Goal: Check status: Check status

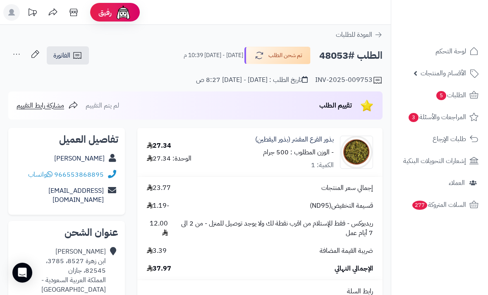
scroll to position [85, 0]
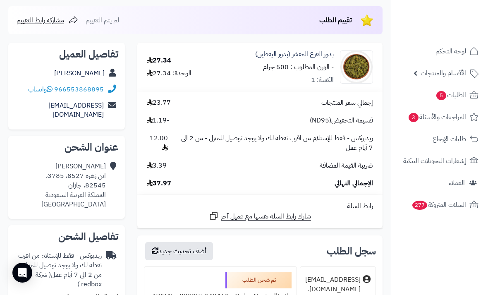
click at [454, 102] on link "الطلبات 5" at bounding box center [439, 95] width 87 height 20
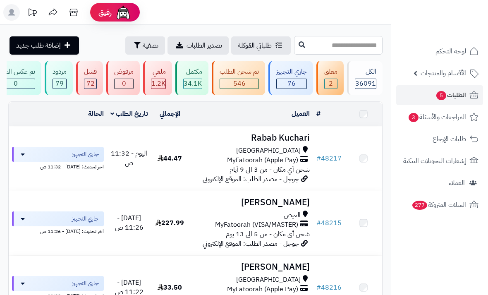
click at [333, 53] on input "text" at bounding box center [338, 45] width 89 height 19
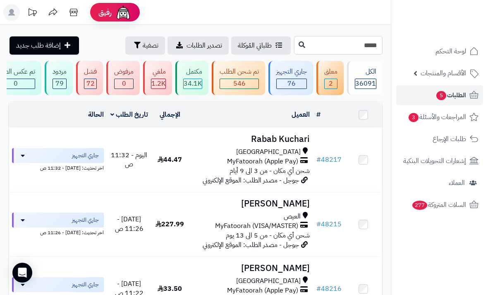
type input "*****"
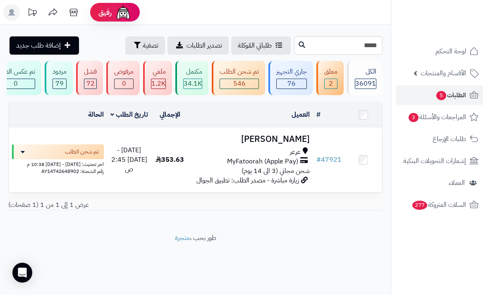
click at [291, 134] on h3 "عبير العنزي" at bounding box center [251, 139] width 118 height 10
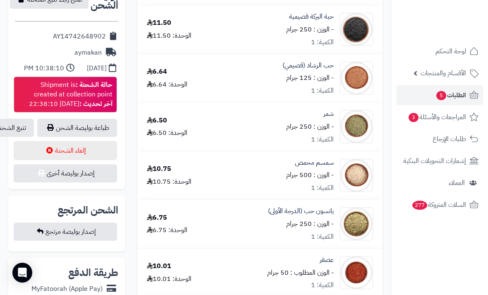
scroll to position [416, 0]
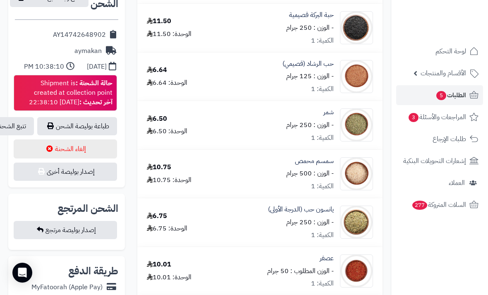
click at [22, 125] on link "تتبع الشحنة" at bounding box center [11, 126] width 46 height 18
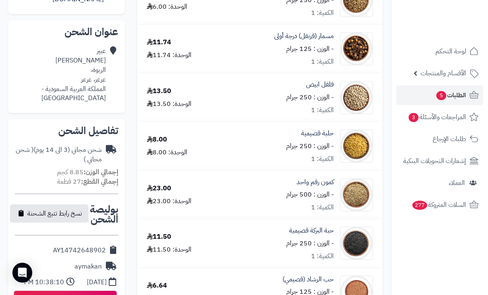
scroll to position [199, 0]
